Goal: Information Seeking & Learning: Learn about a topic

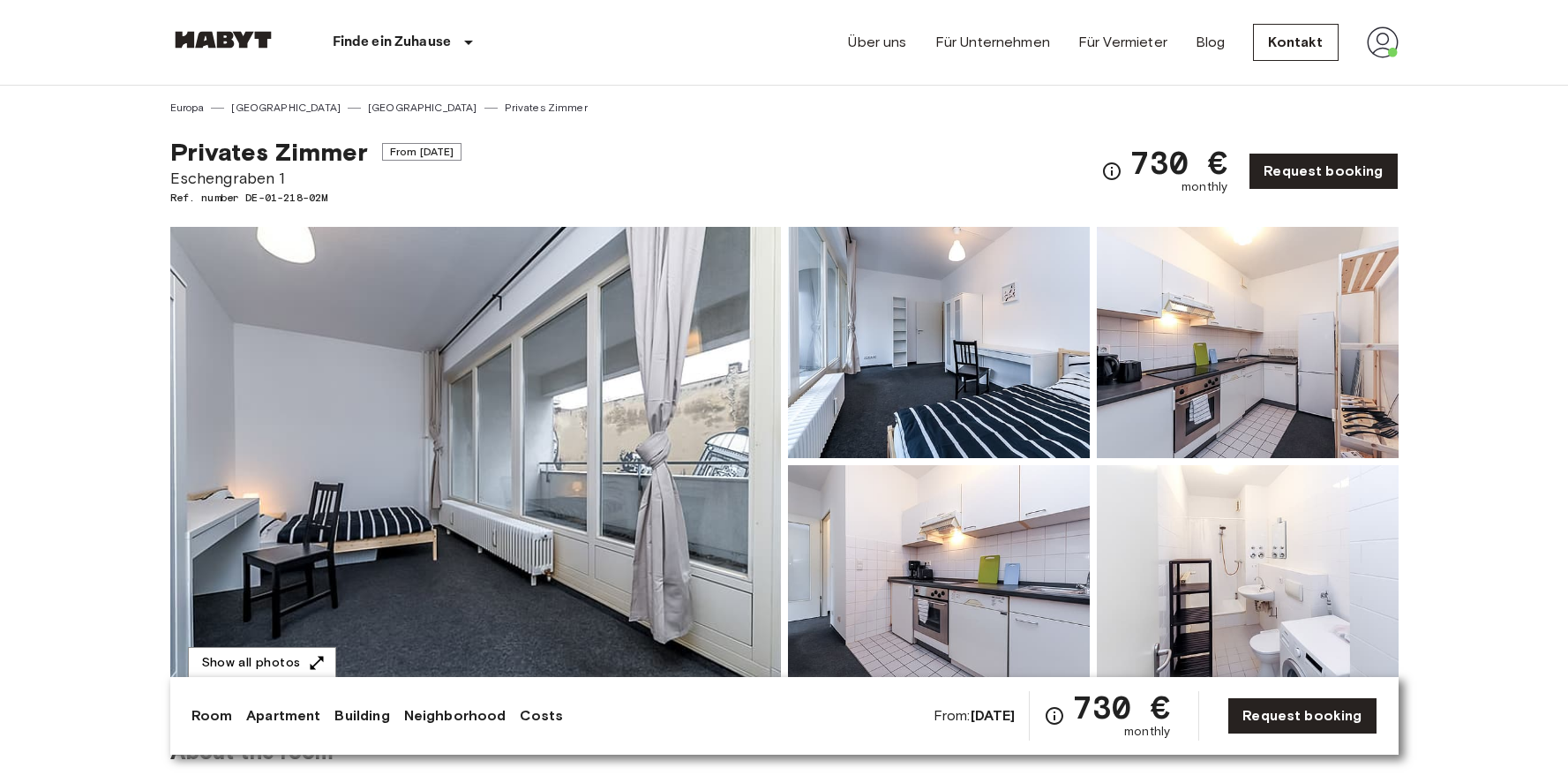
click at [632, 294] on img at bounding box center [476, 462] width 611 height 470
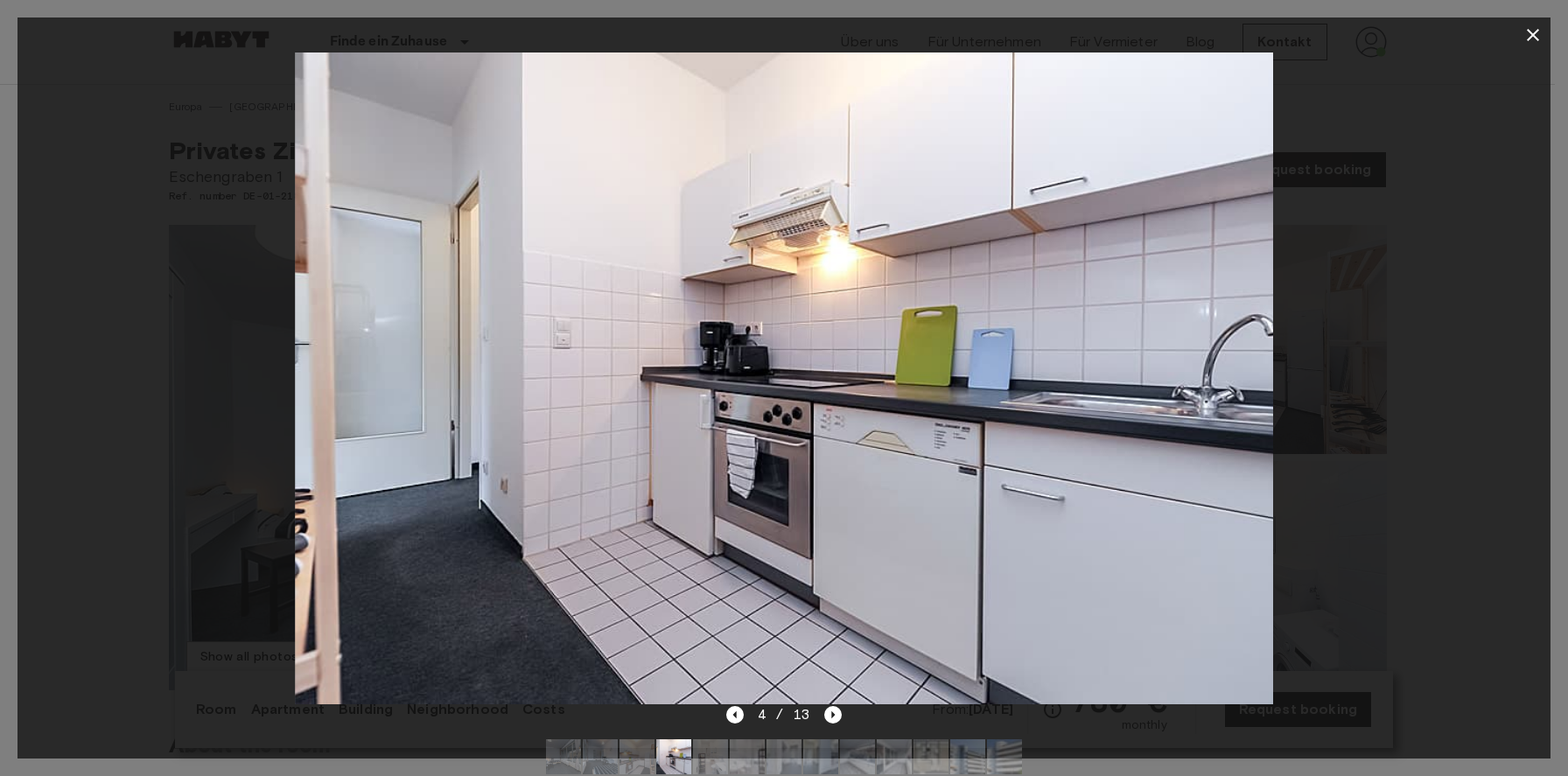
click at [1548, 35] on button "button" at bounding box center [1533, 34] width 35 height 35
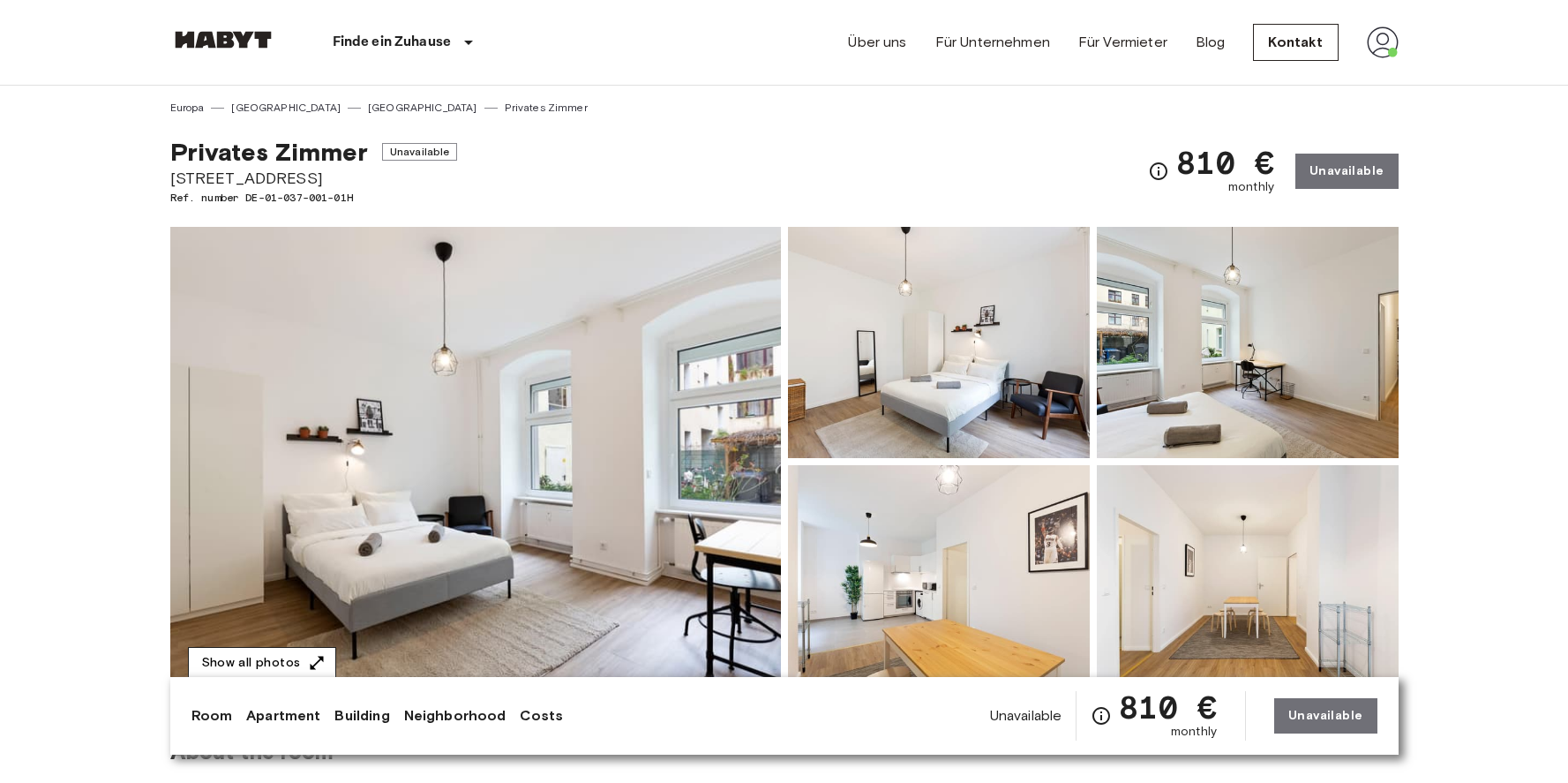
click at [295, 653] on button "Show all photos" at bounding box center [262, 664] width 148 height 33
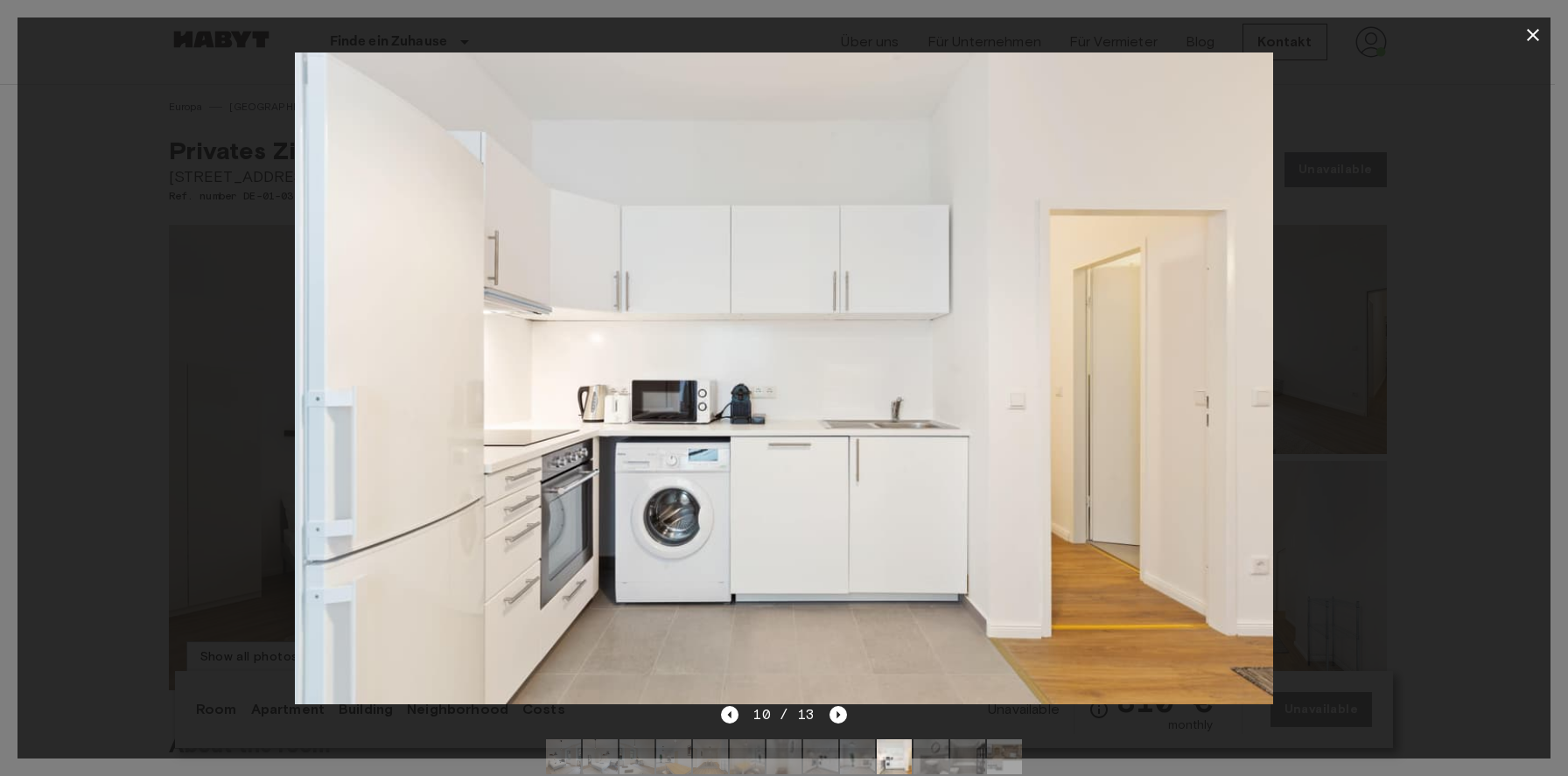
click at [1535, 36] on icon "button" at bounding box center [1533, 34] width 12 height 12
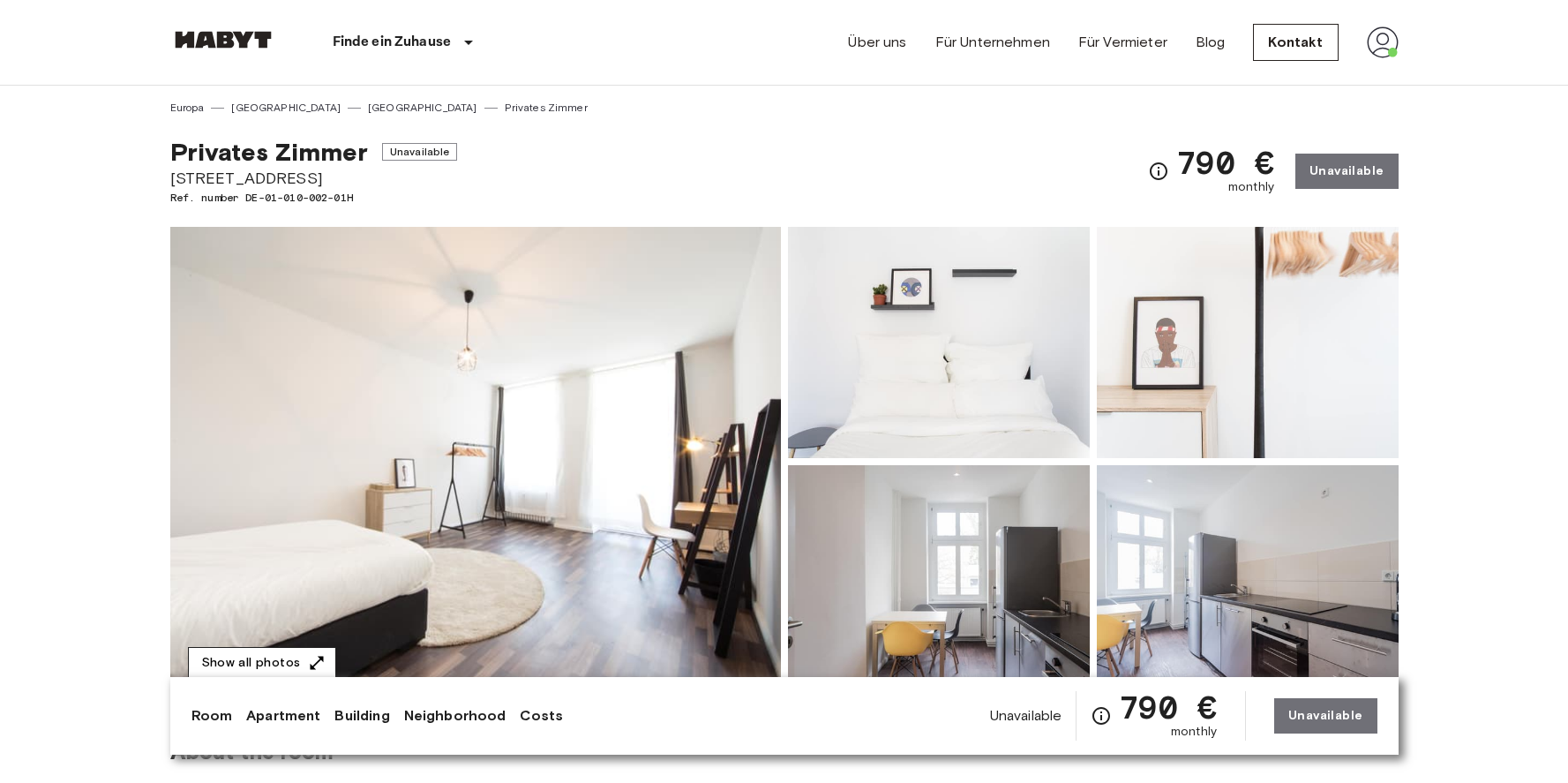
click at [252, 668] on button "Show all photos" at bounding box center [262, 664] width 148 height 33
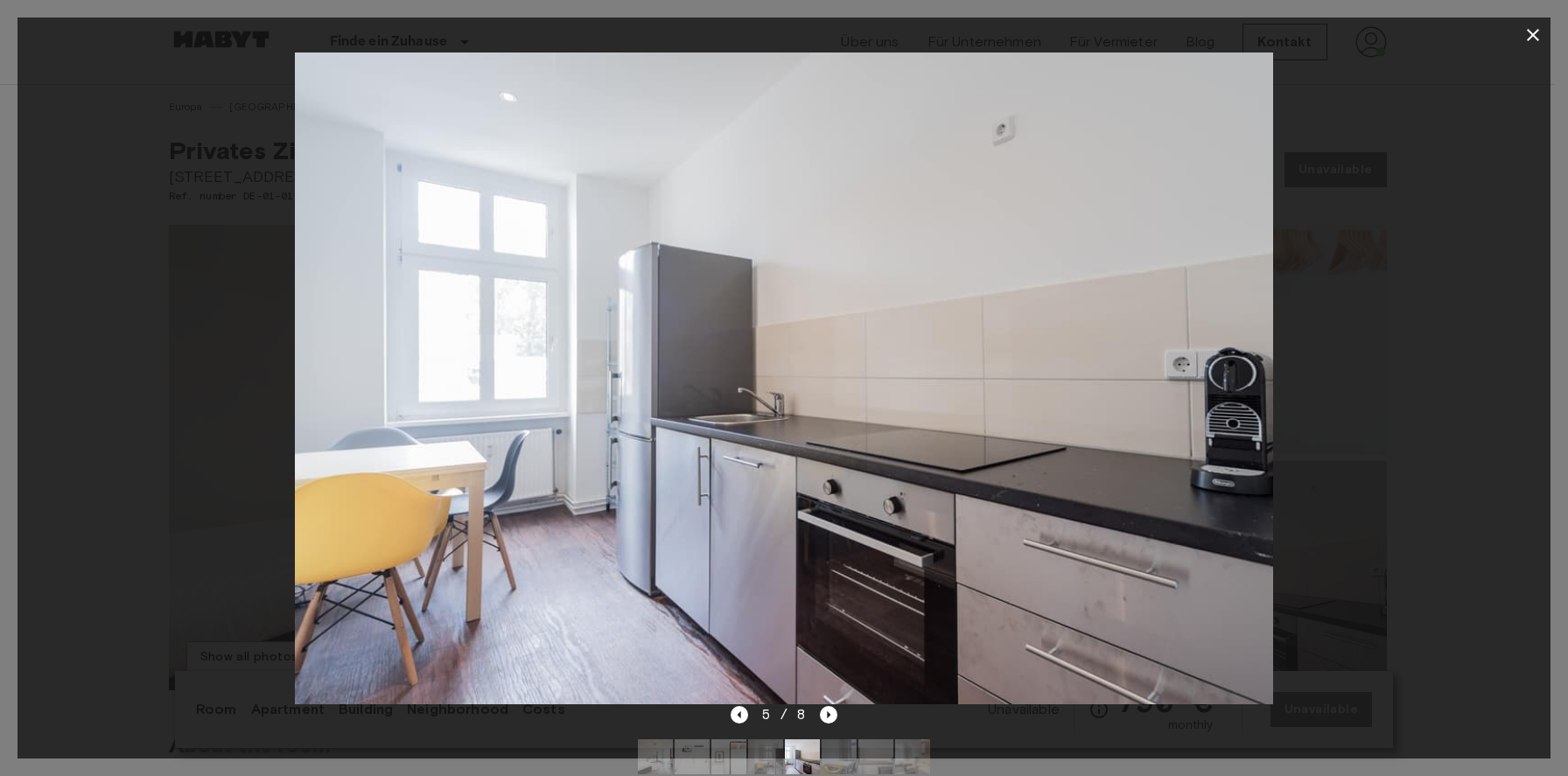
click at [1524, 34] on icon "button" at bounding box center [1533, 35] width 21 height 21
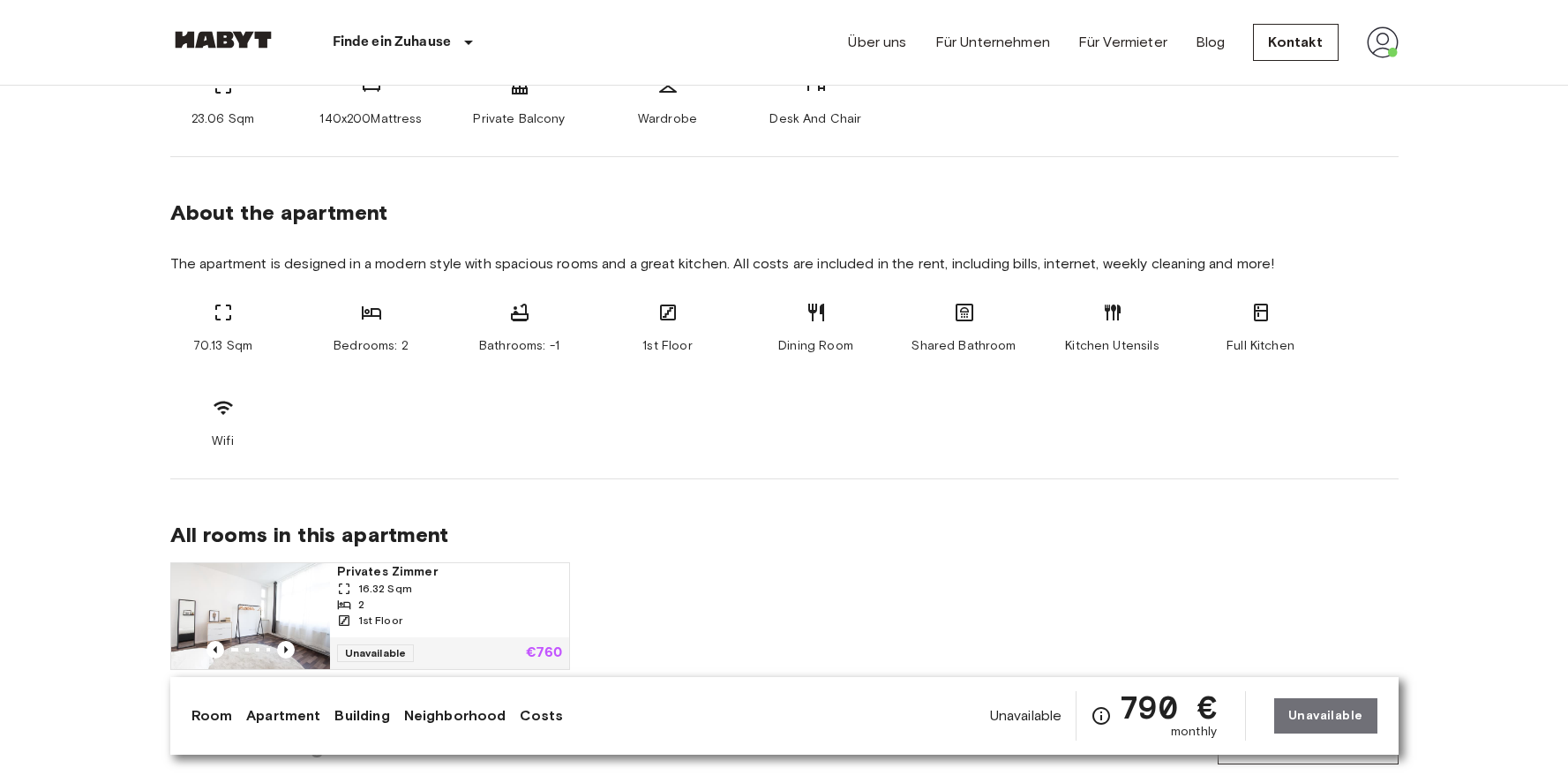
scroll to position [765, 0]
